Goal: Task Accomplishment & Management: Manage account settings

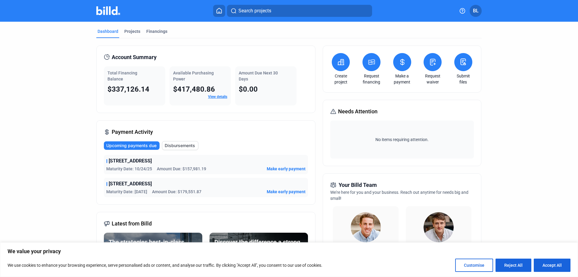
click at [478, 10] on span "BL" at bounding box center [476, 10] width 6 height 7
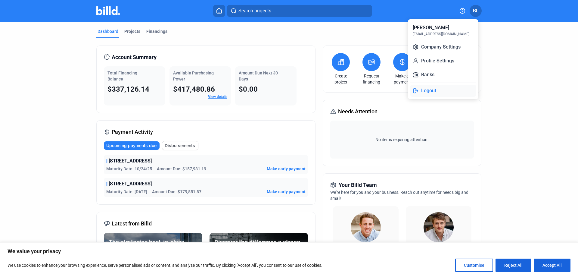
click at [425, 91] on button "Logout" at bounding box center [443, 91] width 66 height 12
